Goal: Task Accomplishment & Management: Use online tool/utility

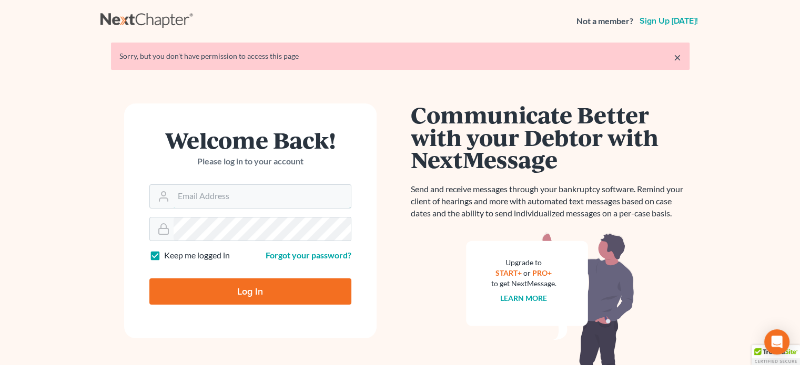
type input "[PERSON_NAME][EMAIL_ADDRESS][DOMAIN_NAME]"
click at [314, 291] on input "Log In" at bounding box center [250, 292] width 202 height 26
type input "Thinking..."
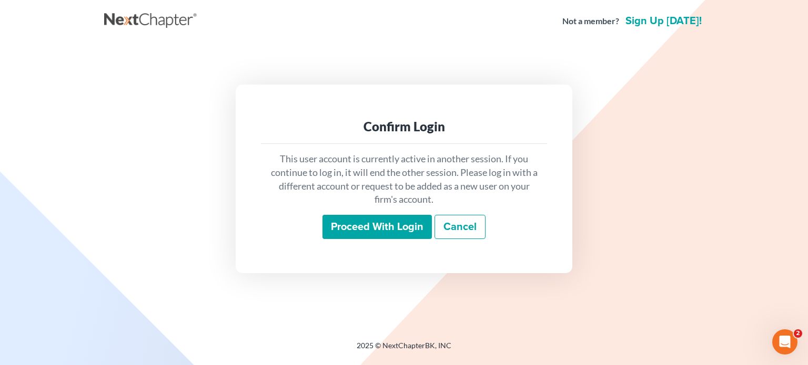
click at [790, 340] on icon "Open Intercom Messenger" at bounding box center [784, 342] width 17 height 17
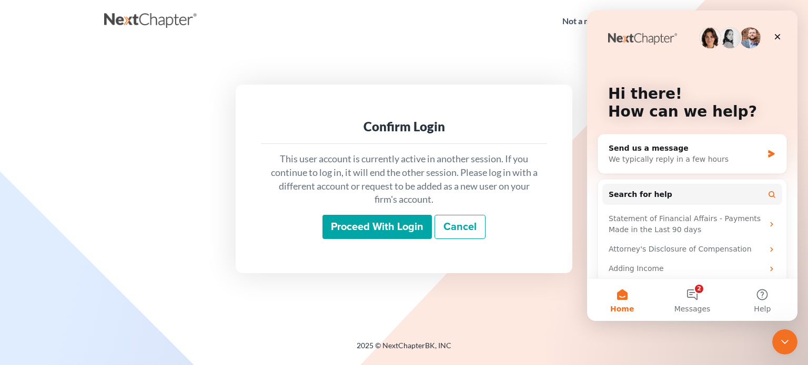
click at [367, 232] on input "Proceed with login" at bounding box center [376, 227] width 109 height 24
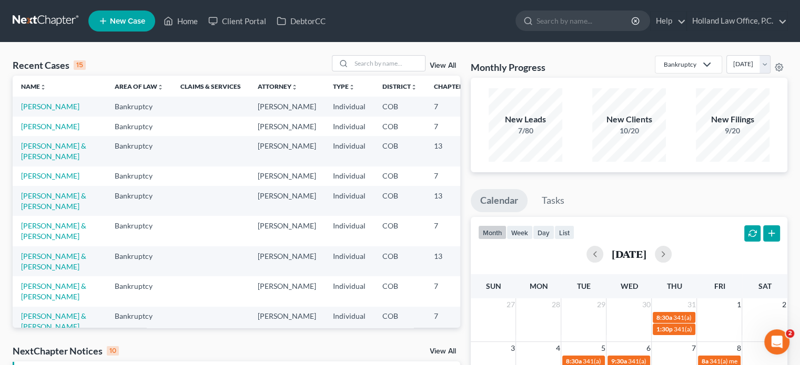
click at [787, 333] on span "2" at bounding box center [790, 334] width 8 height 8
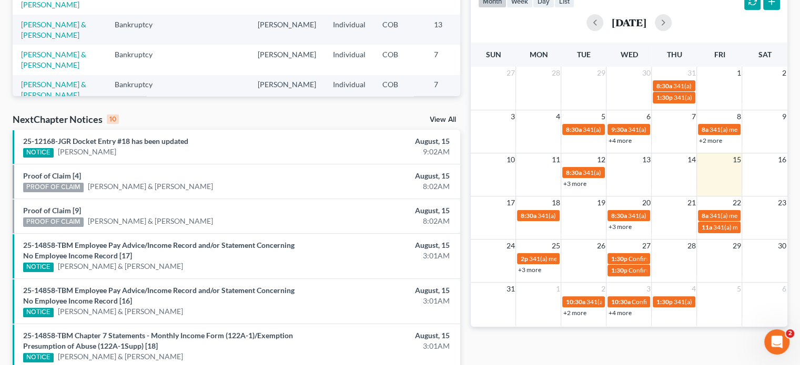
scroll to position [210, 0]
